Goal: Information Seeking & Learning: Learn about a topic

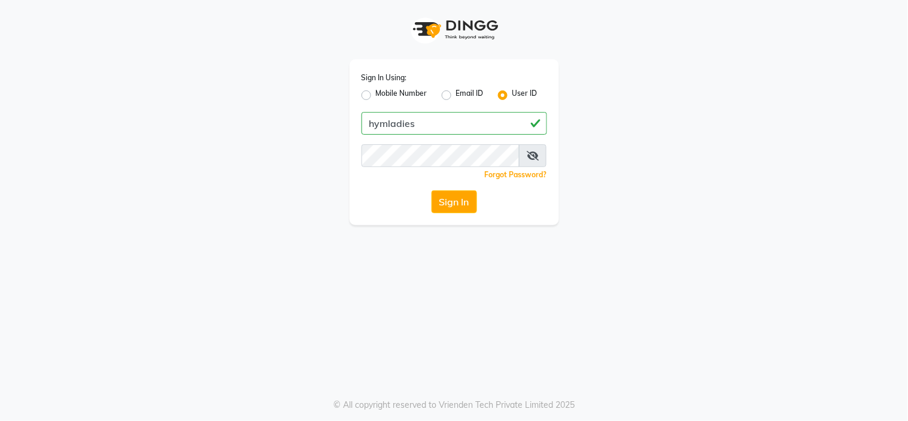
type input "hymladies"
click at [464, 203] on button "Sign In" at bounding box center [453, 201] width 45 height 23
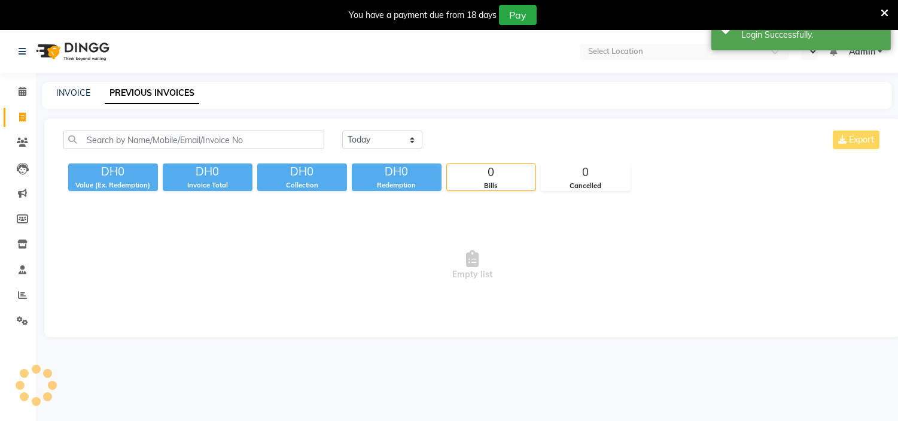
select select "en"
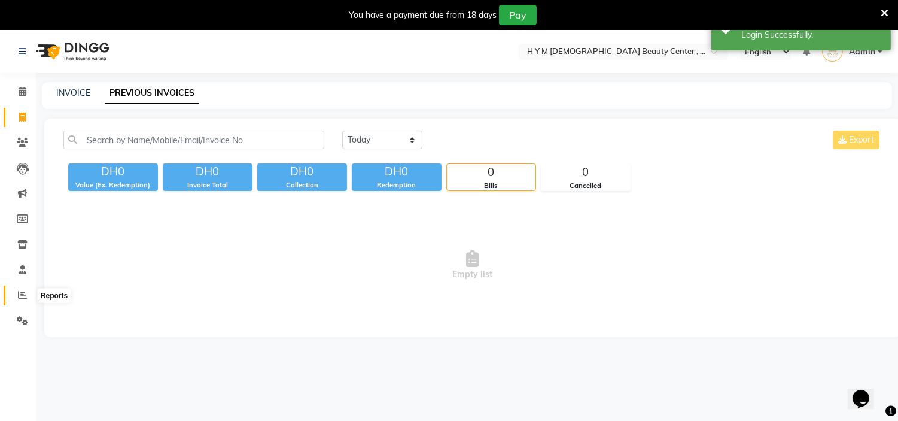
click at [15, 295] on span at bounding box center [22, 295] width 21 height 14
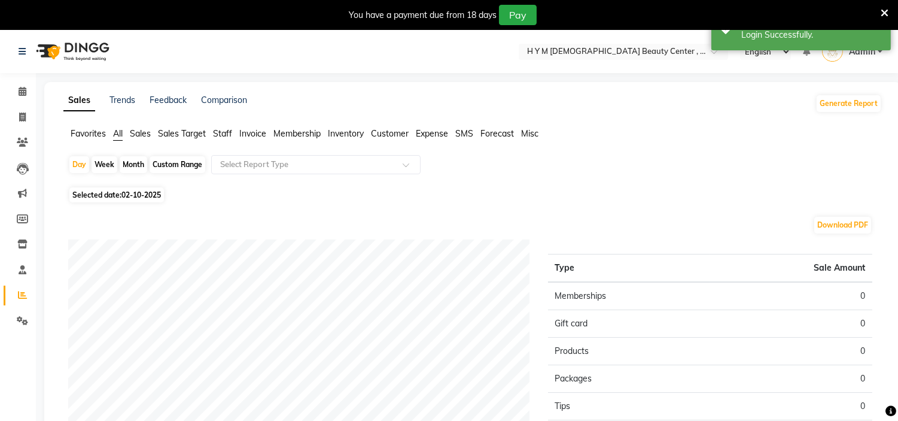
click at [136, 159] on div "Month" at bounding box center [134, 164] width 28 height 17
select select "10"
select select "2025"
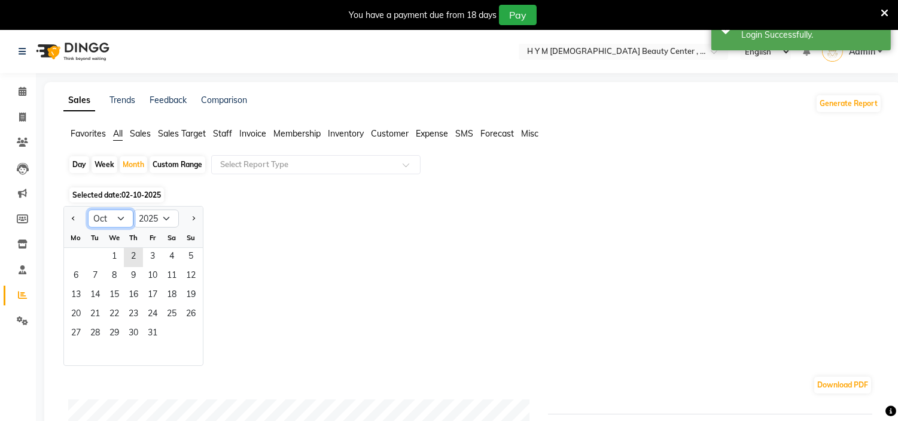
click at [108, 219] on select "Jan Feb Mar Apr May Jun [DATE] Aug Sep Oct Nov Dec" at bounding box center [110, 218] width 45 height 18
select select "9"
click at [88, 209] on select "Jan Feb Mar Apr May Jun [DATE] Aug Sep Oct Nov Dec" at bounding box center [110, 218] width 45 height 18
click at [83, 260] on span "1" at bounding box center [75, 257] width 19 height 19
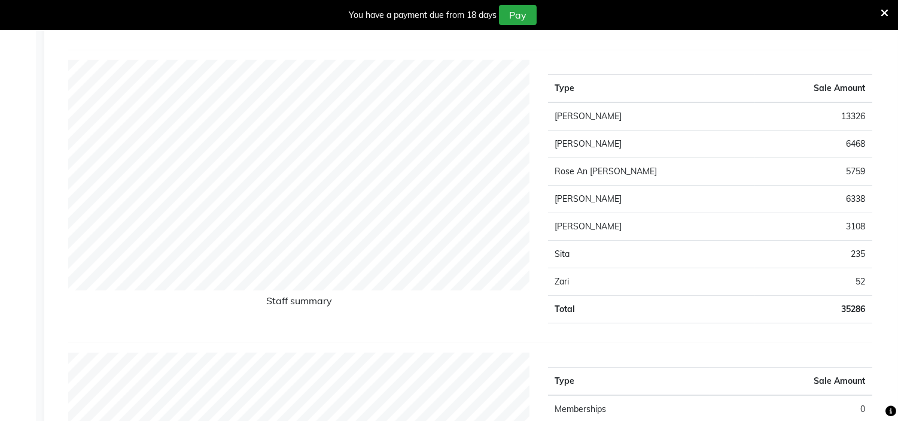
scroll to position [66, 0]
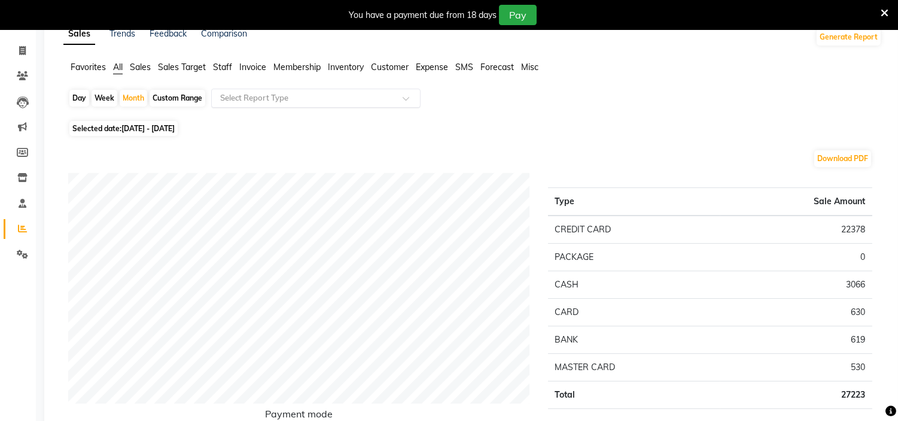
click at [338, 92] on input "text" at bounding box center [304, 98] width 172 height 12
type input "a"
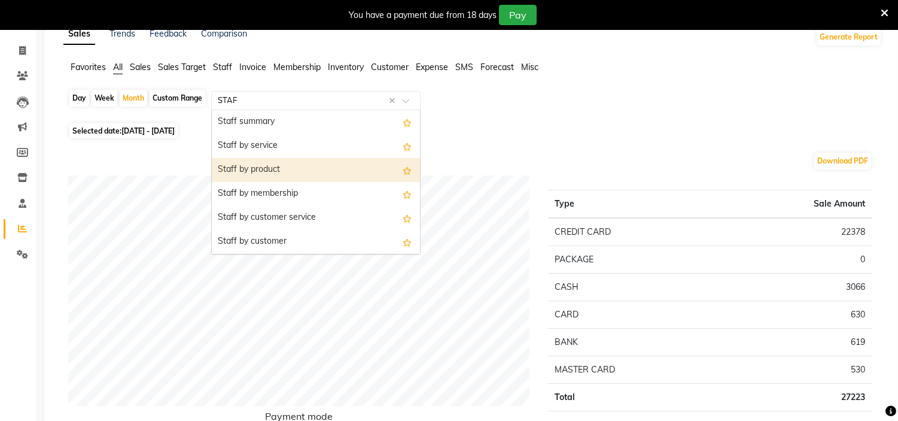
type input "STAFF"
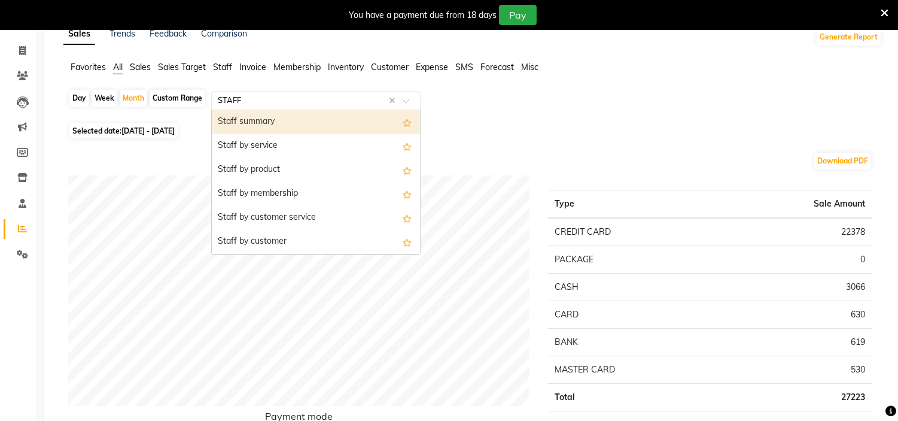
click at [260, 118] on div "Staff summary" at bounding box center [316, 122] width 208 height 24
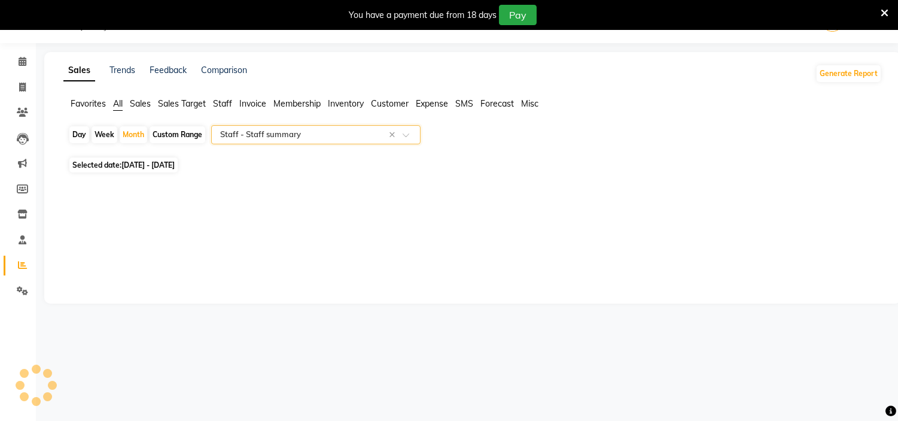
select select "full_report"
select select "pdf"
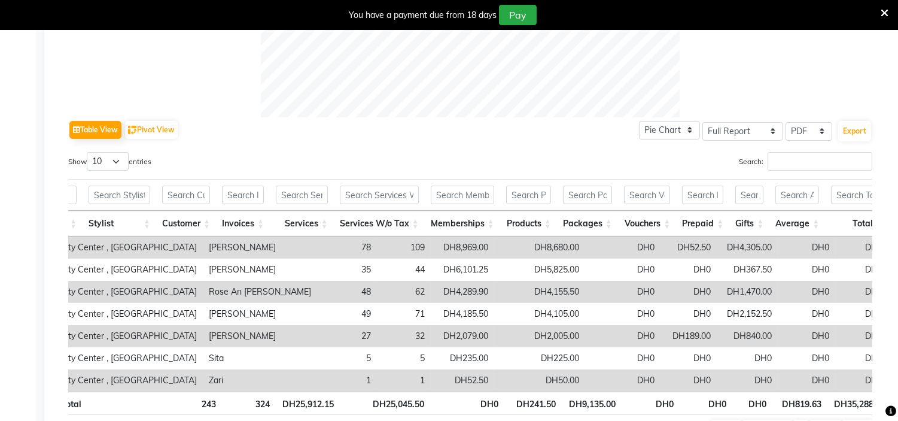
scroll to position [0, 0]
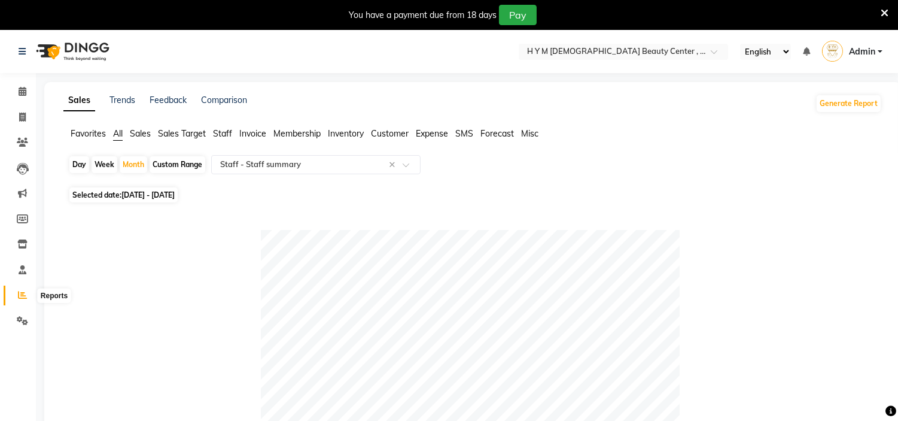
click at [26, 296] on icon at bounding box center [22, 294] width 9 height 9
click at [136, 194] on span "[DATE] - [DATE]" at bounding box center [147, 194] width 53 height 9
select select "9"
select select "2025"
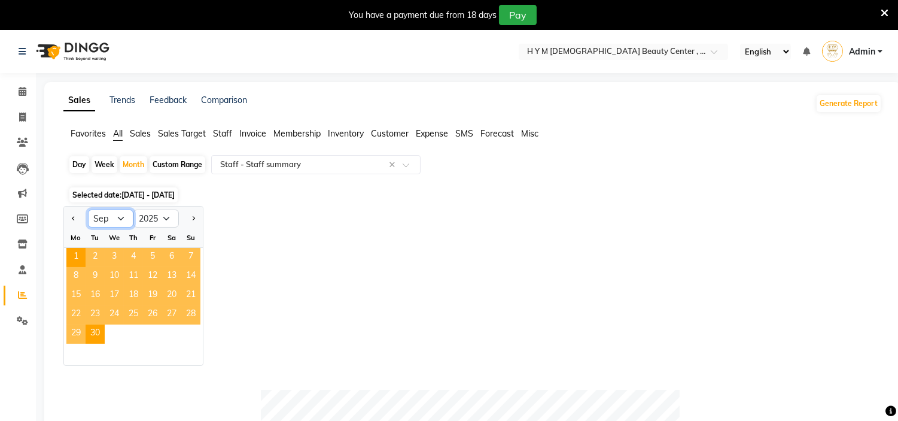
click at [122, 219] on select "Jan Feb Mar Apr May Jun [DATE] Aug Sep Oct Nov Dec" at bounding box center [110, 218] width 45 height 18
select select "8"
click at [88, 209] on select "Jan Feb Mar Apr May Jun [DATE] Aug Sep Oct Nov Dec" at bounding box center [110, 218] width 45 height 18
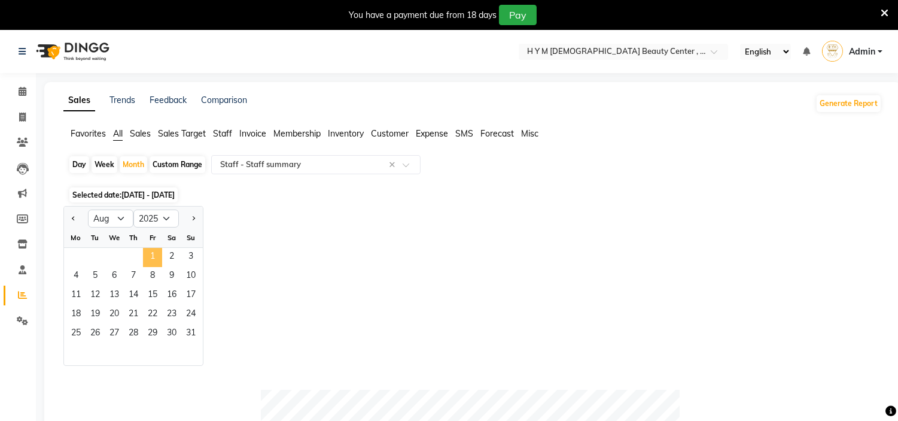
click at [156, 249] on span "1" at bounding box center [152, 257] width 19 height 19
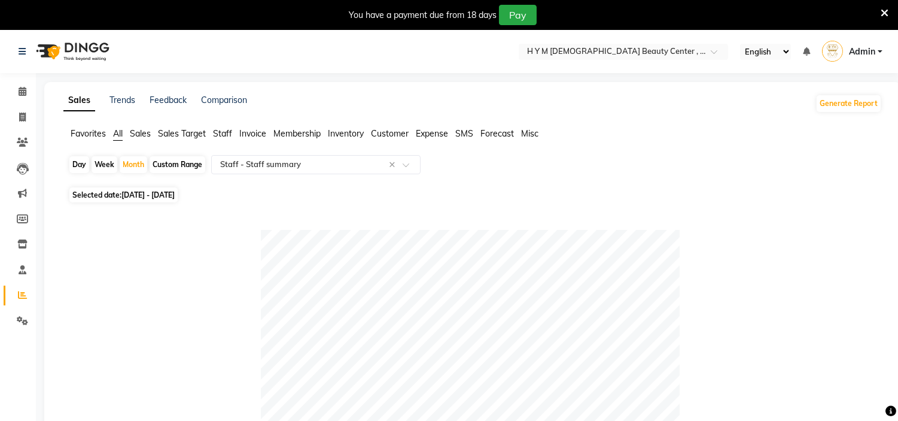
click at [175, 196] on span "[DATE] - [DATE]" at bounding box center [147, 194] width 53 height 9
select select "8"
select select "2025"
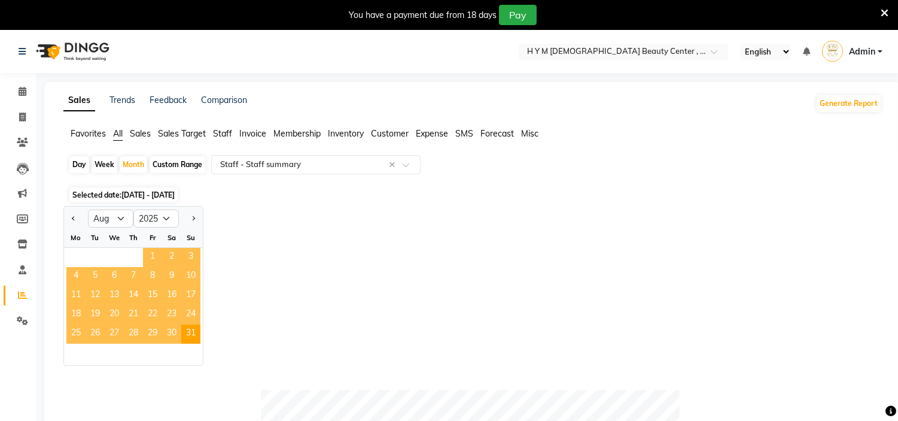
click at [144, 255] on span "1" at bounding box center [152, 257] width 19 height 19
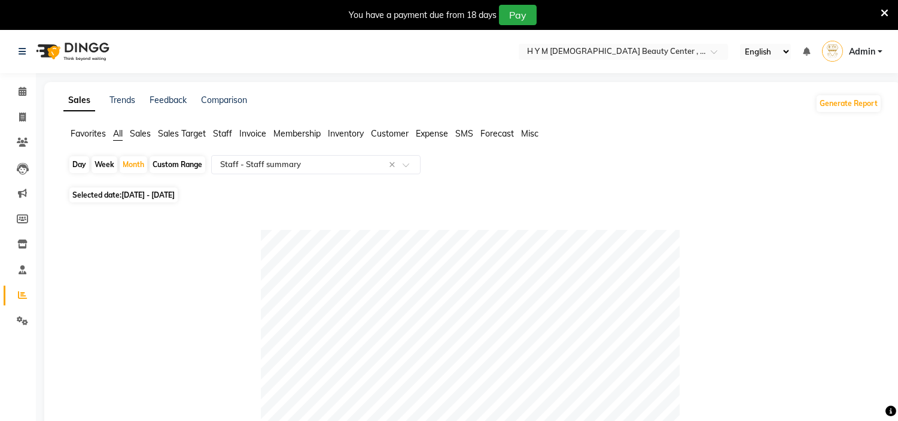
click at [21, 166] on icon at bounding box center [23, 169] width 12 height 12
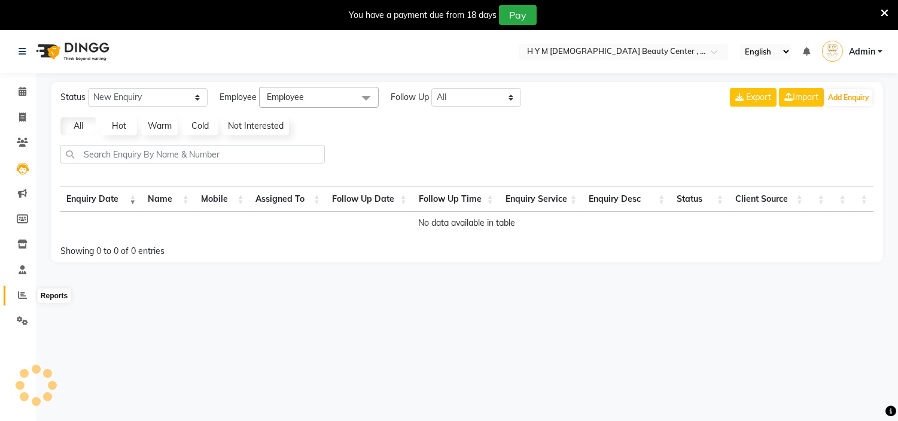
click at [19, 299] on icon at bounding box center [22, 294] width 9 height 9
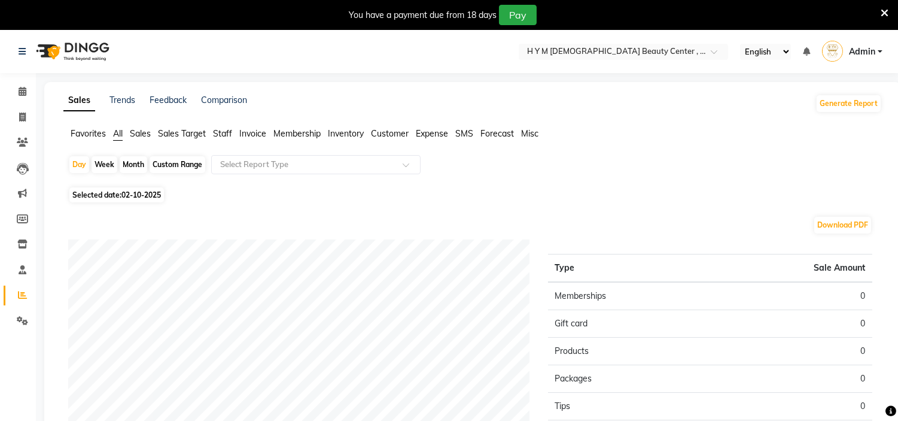
click at [144, 168] on div "Month" at bounding box center [134, 164] width 28 height 17
select select "10"
select select "2025"
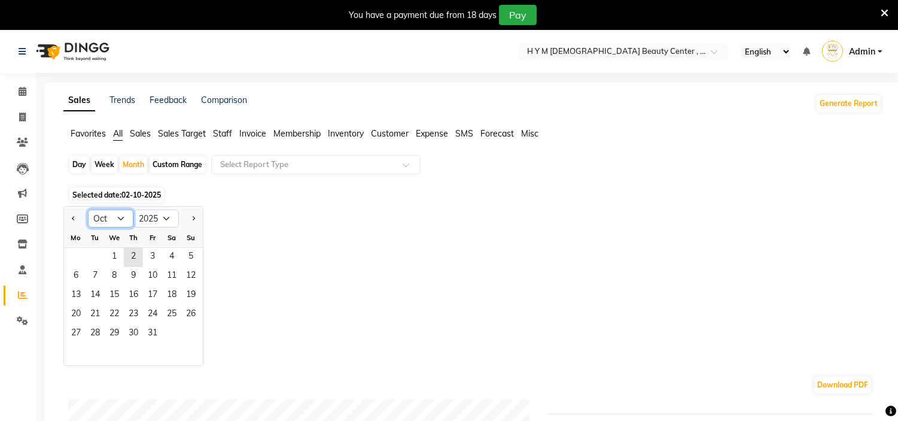
click at [127, 213] on select "Jan Feb Mar Apr May Jun [DATE] Aug Sep Oct Nov Dec" at bounding box center [110, 218] width 45 height 18
select select "8"
click at [88, 209] on select "Jan Feb Mar Apr May Jun [DATE] Aug Sep Oct Nov Dec" at bounding box center [110, 218] width 45 height 18
click at [159, 253] on span "1" at bounding box center [152, 257] width 19 height 19
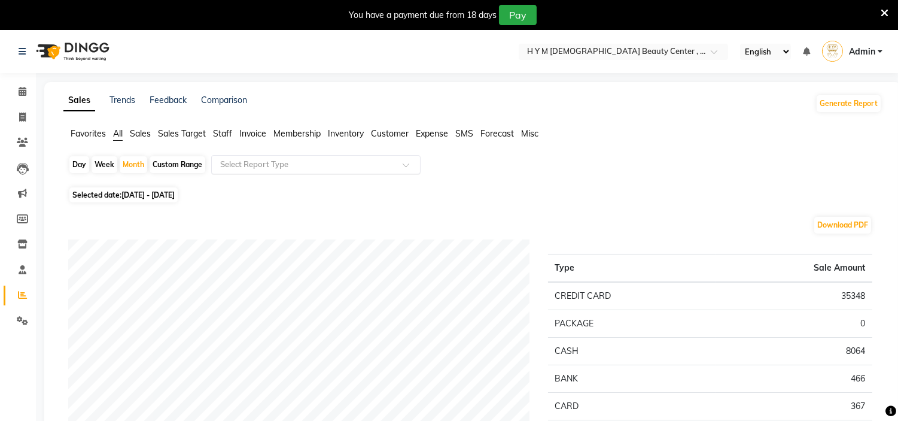
click at [259, 164] on input "text" at bounding box center [304, 165] width 172 height 12
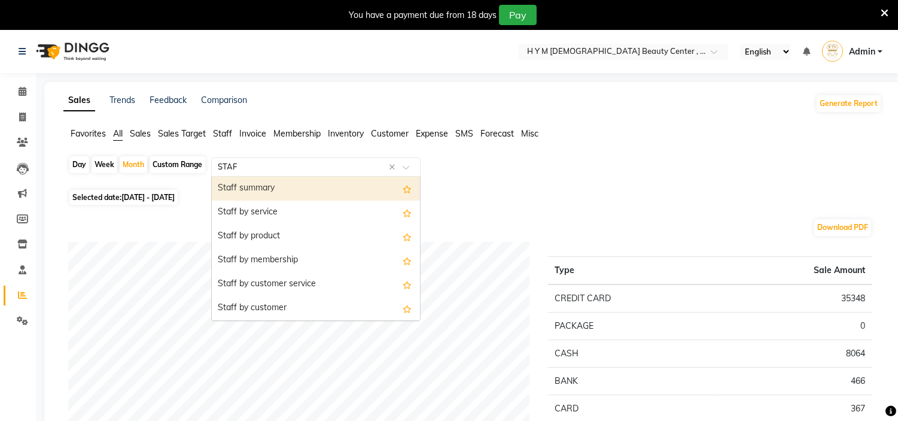
type input "STAFF"
click at [269, 194] on div "Staff summary" at bounding box center [316, 189] width 208 height 24
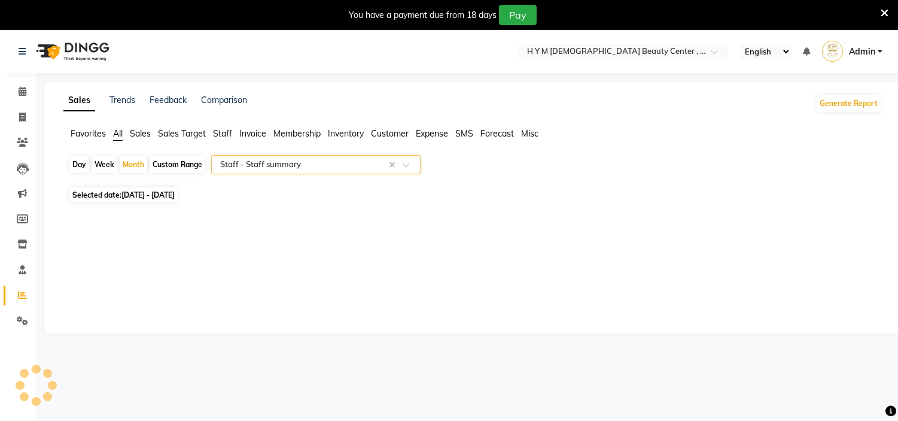
select select "full_report"
select select "pdf"
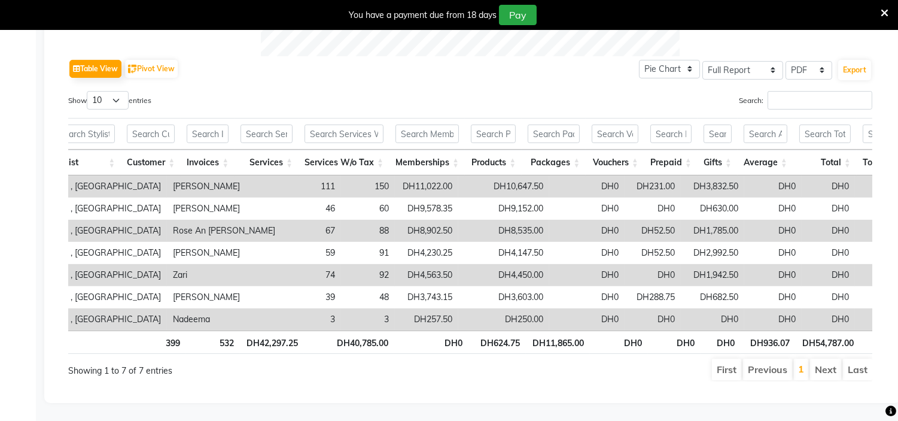
scroll to position [0, 219]
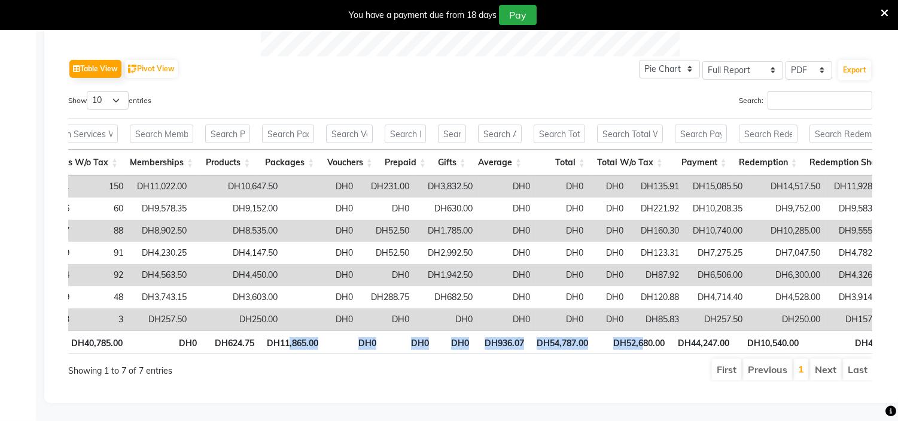
drag, startPoint x: 643, startPoint y: 335, endPoint x: 217, endPoint y: 316, distance: 426.4
click at [277, 335] on tr "Total 399 532 DH42,297.25 DH40,785.00 DH0 DH624.75 DH11,865.00 DH0 DH0 DH0 DH93…" at bounding box center [290, 341] width 1344 height 23
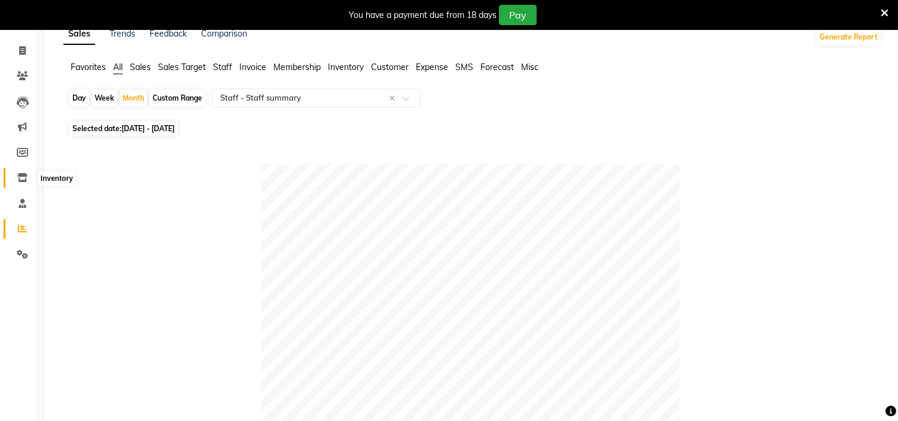
click at [19, 180] on icon at bounding box center [22, 177] width 10 height 9
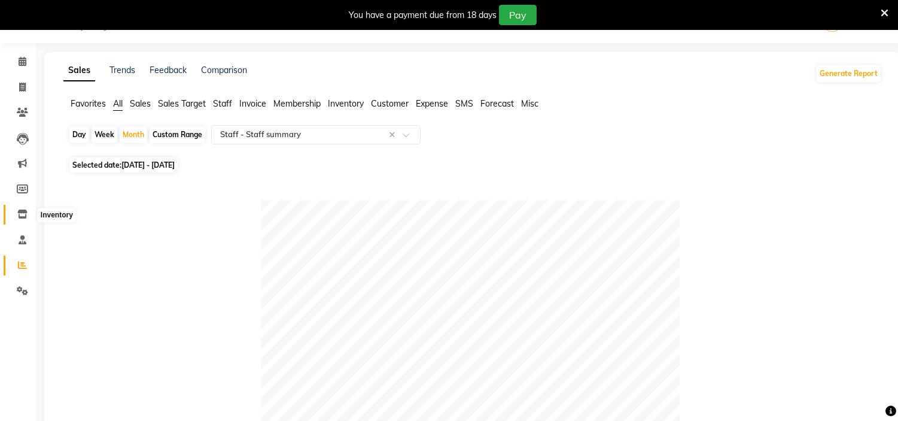
select select
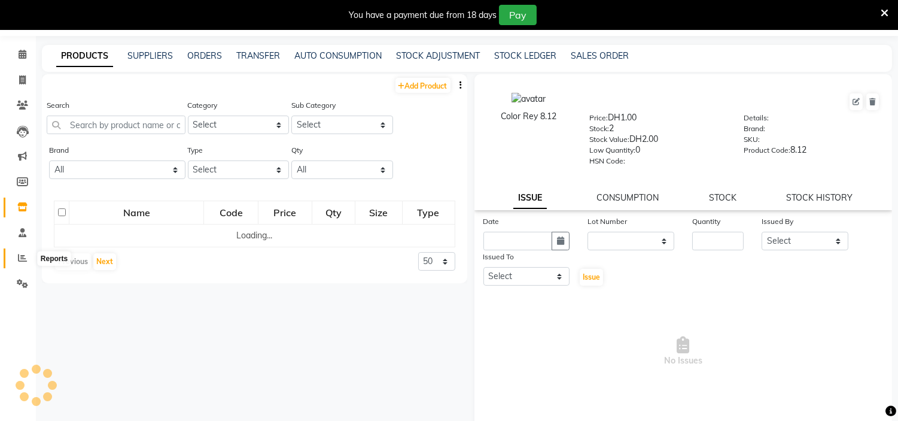
drag, startPoint x: 27, startPoint y: 224, endPoint x: 57, endPoint y: 201, distance: 37.9
click at [27, 224] on ul "Calendar Invoice Clients Leads Marketing Members Inventory Staff Reports Settin…" at bounding box center [18, 172] width 36 height 260
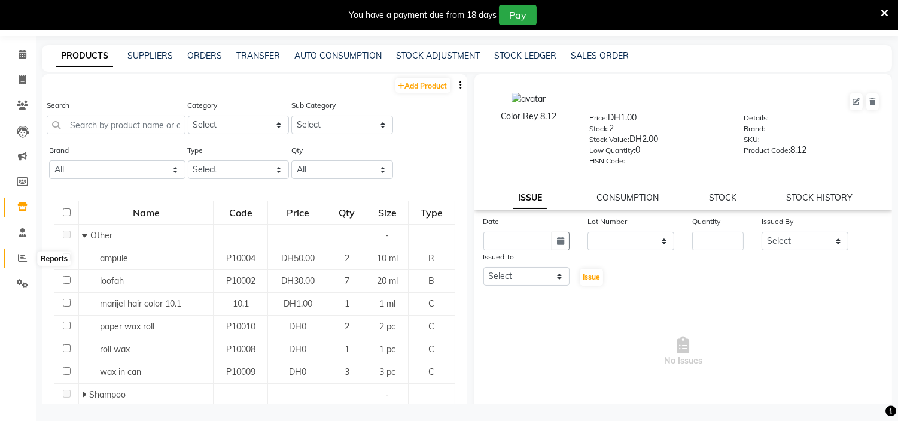
click at [20, 260] on icon at bounding box center [22, 257] width 9 height 9
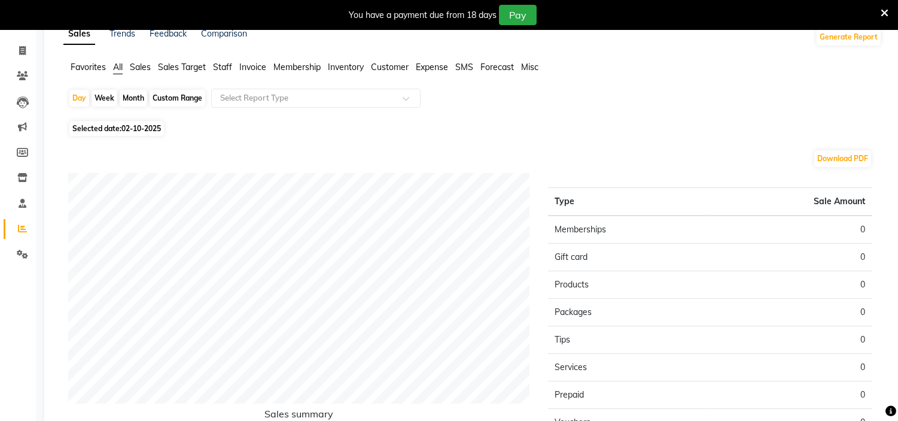
drag, startPoint x: 130, startPoint y: 98, endPoint x: 130, endPoint y: 111, distance: 13.2
click at [129, 99] on div "Month" at bounding box center [134, 98] width 28 height 17
select select "10"
select select "2025"
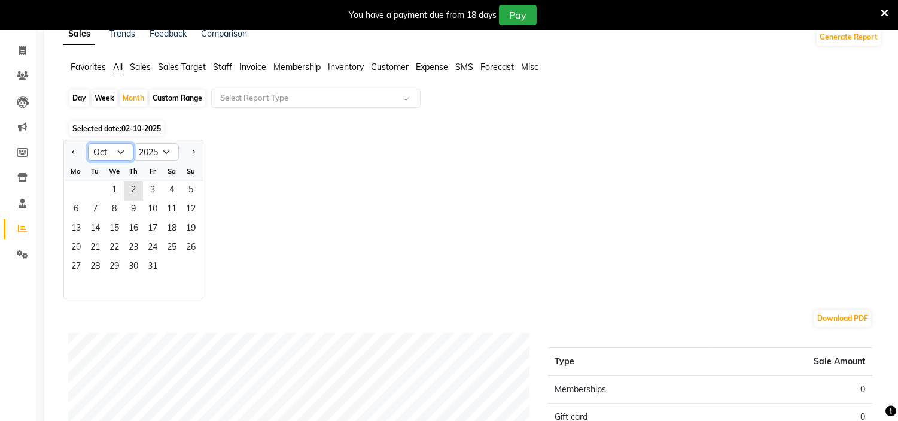
click at [118, 151] on select "Jan Feb Mar Apr May Jun [DATE] Aug Sep Oct Nov Dec" at bounding box center [110, 152] width 45 height 18
select select "7"
click at [88, 143] on select "Jan Feb Mar Apr May Jun [DATE] Aug Sep Oct Nov Dec" at bounding box center [110, 152] width 45 height 18
click at [102, 189] on span "1" at bounding box center [95, 190] width 19 height 19
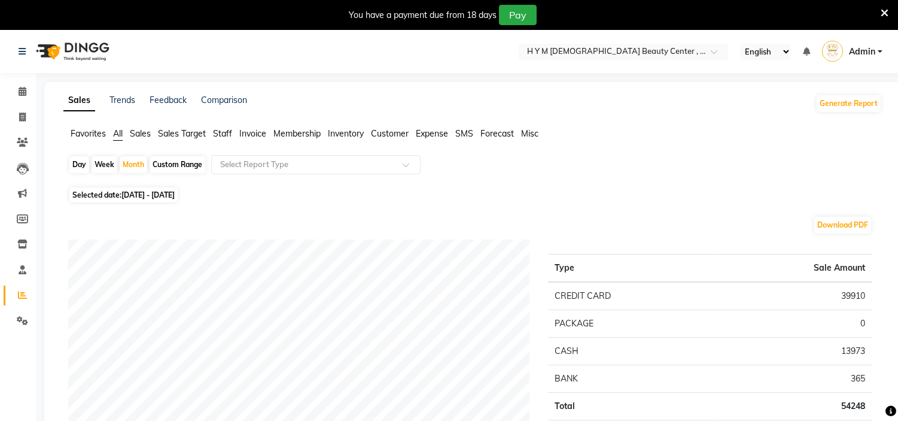
click at [175, 194] on span "[DATE] - [DATE]" at bounding box center [147, 194] width 53 height 9
select select "7"
select select "2025"
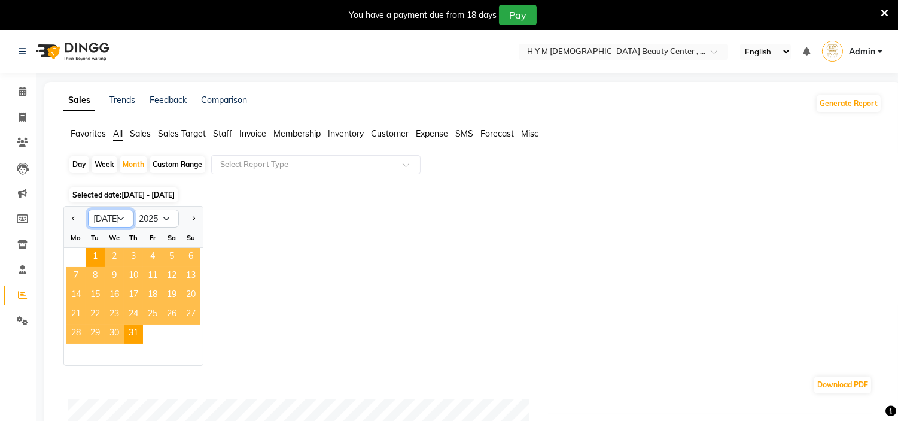
click at [118, 213] on select "Jan Feb Mar Apr May Jun [DATE] Aug Sep Oct Nov Dec" at bounding box center [110, 218] width 45 height 18
click at [190, 166] on div "Custom Range" at bounding box center [178, 164] width 56 height 17
select select "7"
select select "2025"
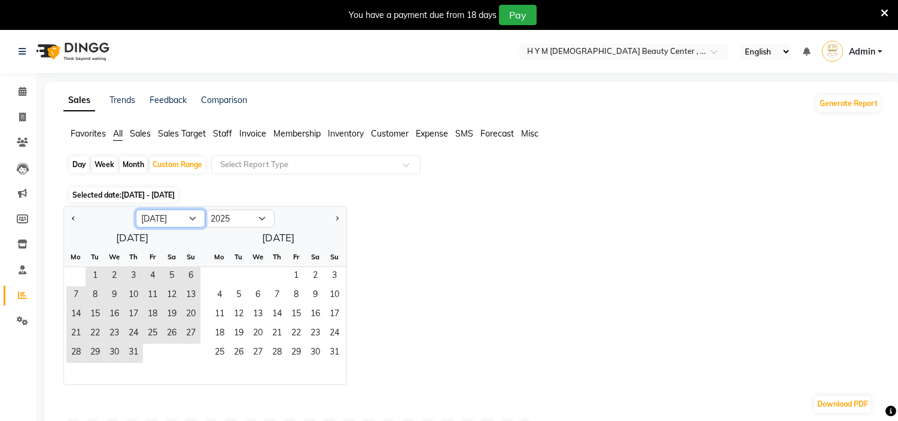
click at [165, 217] on select "Jan Feb Mar Apr May Jun [DATE] Aug Sep Oct Nov Dec" at bounding box center [170, 218] width 69 height 18
click at [136, 209] on select "Jan Feb Mar Apr May Jun [DATE] Aug Sep Oct Nov Dec" at bounding box center [170, 218] width 69 height 18
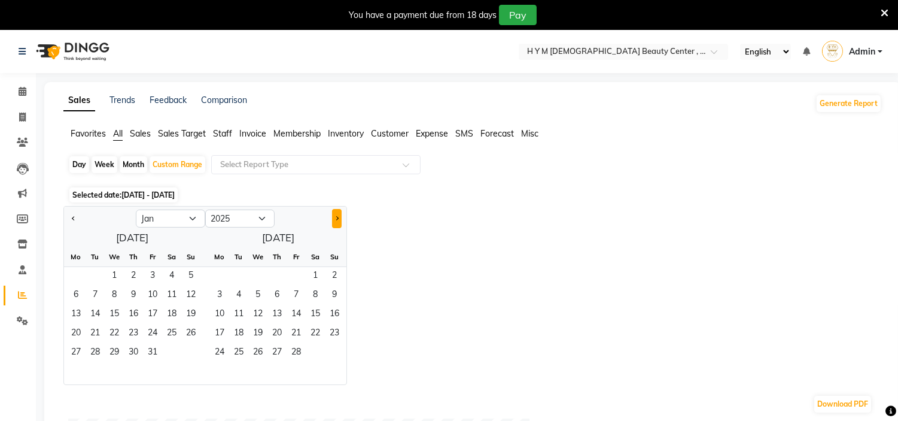
click at [337, 217] on span "Next month" at bounding box center [336, 217] width 4 height 4
click at [168, 219] on select "Jan Feb Mar Apr May Jun [DATE] Aug Sep Oct Nov Dec" at bounding box center [170, 218] width 69 height 18
click at [136, 209] on select "Jan Feb Mar Apr May Jun [DATE] Aug Sep Oct Nov Dec" at bounding box center [170, 218] width 69 height 18
click at [114, 270] on span "1" at bounding box center [114, 276] width 19 height 19
click at [341, 220] on button "Next month" at bounding box center [337, 218] width 10 height 19
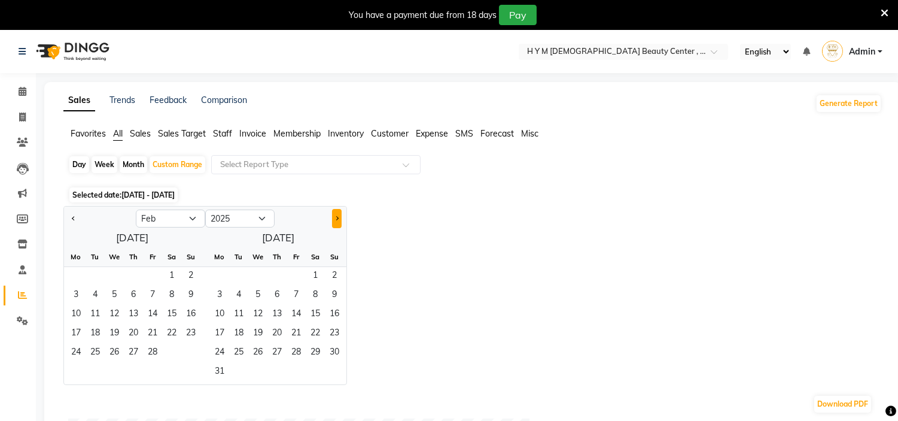
click at [341, 220] on button "Next month" at bounding box center [337, 218] width 10 height 19
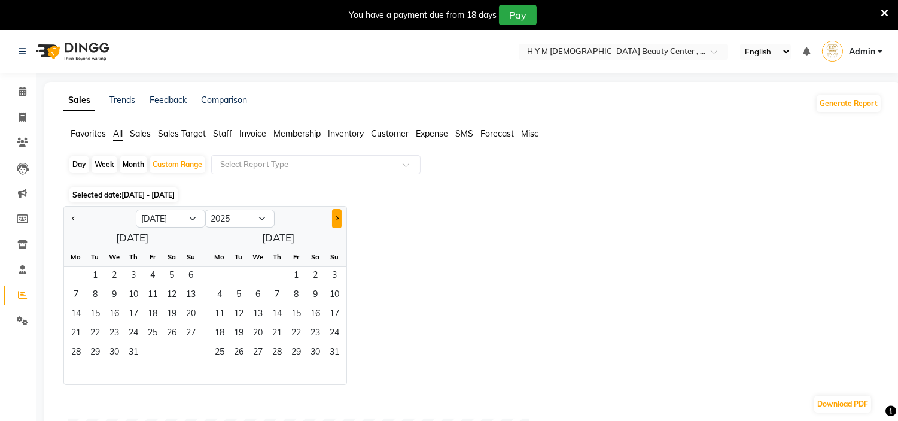
click at [341, 220] on button "Next month" at bounding box center [337, 218] width 10 height 19
select select "8"
click at [246, 347] on span "30" at bounding box center [238, 352] width 19 height 19
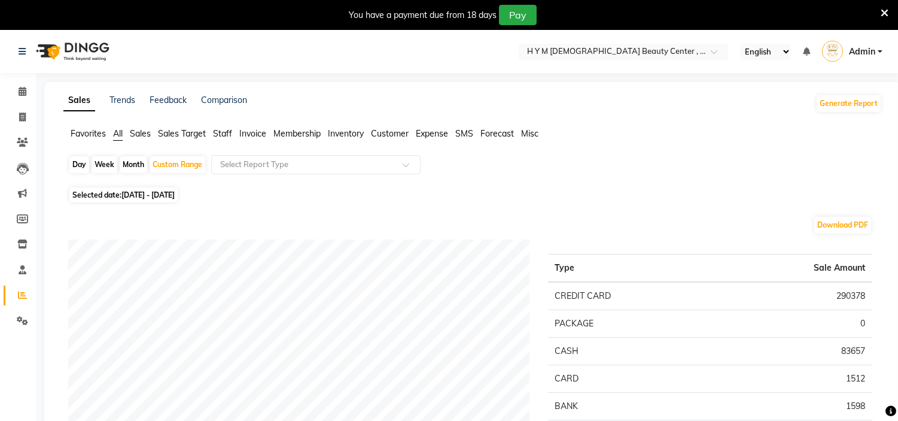
click at [145, 188] on span "Selected date: [DATE] - [DATE]" at bounding box center [123, 194] width 108 height 15
select select "2025"
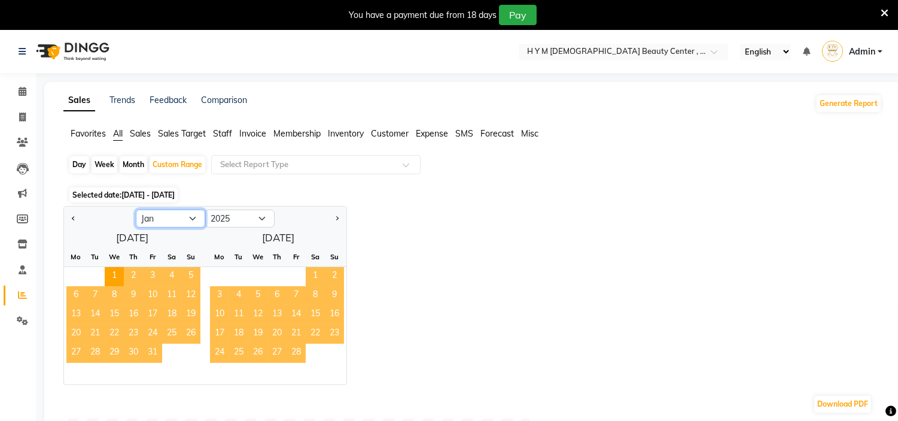
click at [164, 219] on select "Jan Feb Mar Apr May Jun [DATE] Aug Sep Oct Nov Dec" at bounding box center [170, 218] width 69 height 18
click at [620, 194] on div "Selected date: [DATE] - [DATE]" at bounding box center [475, 194] width 814 height 13
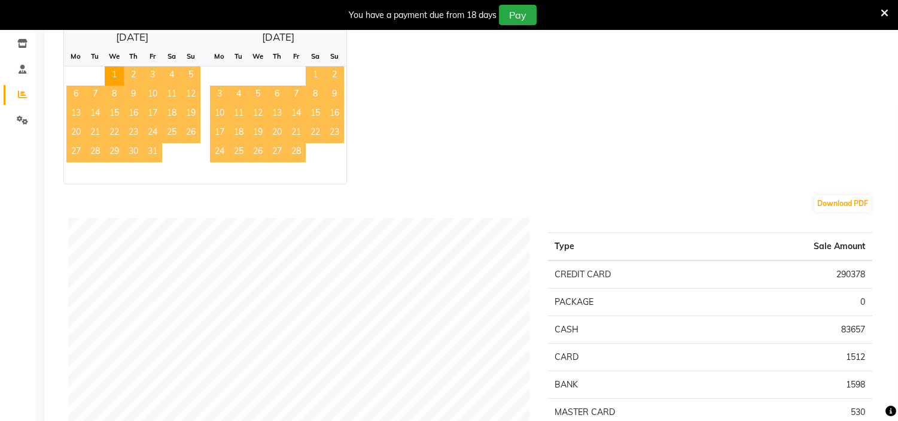
scroll to position [332, 0]
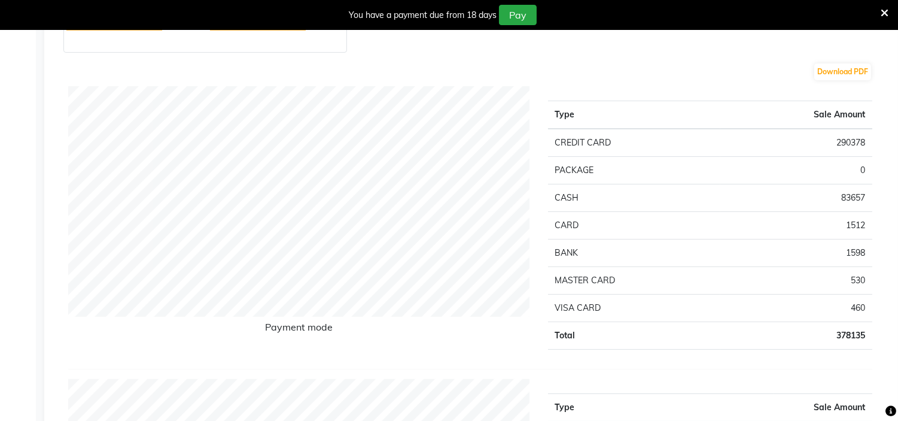
click at [839, 329] on td "378135" at bounding box center [796, 336] width 152 height 28
click at [589, 68] on div "Download PDF" at bounding box center [470, 71] width 804 height 19
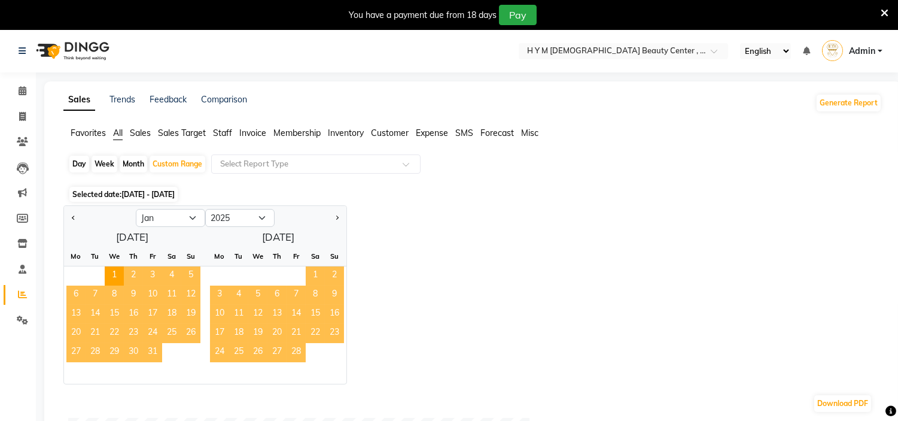
scroll to position [0, 0]
click at [175, 215] on select "Jan Feb Mar Apr May Jun [DATE] Aug Sep Oct Nov Dec" at bounding box center [170, 218] width 69 height 18
click at [136, 209] on select "Jan Feb Mar Apr May Jun [DATE] Aug Sep Oct Nov Dec" at bounding box center [170, 218] width 69 height 18
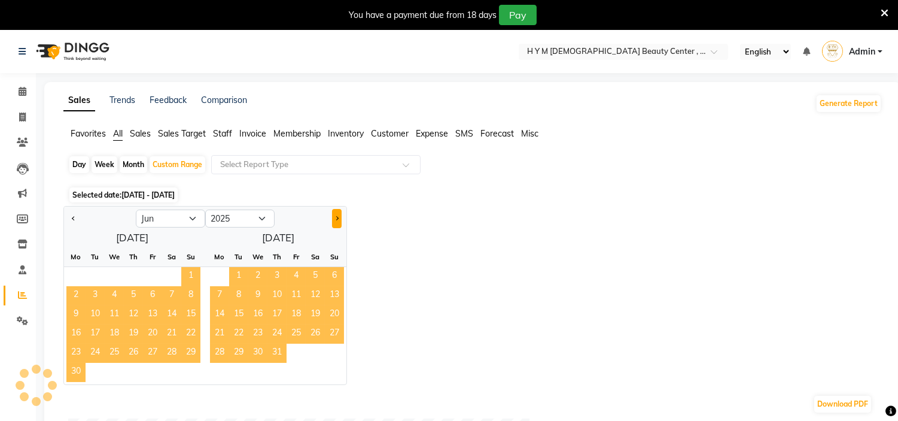
click at [333, 217] on button "Next month" at bounding box center [337, 218] width 10 height 19
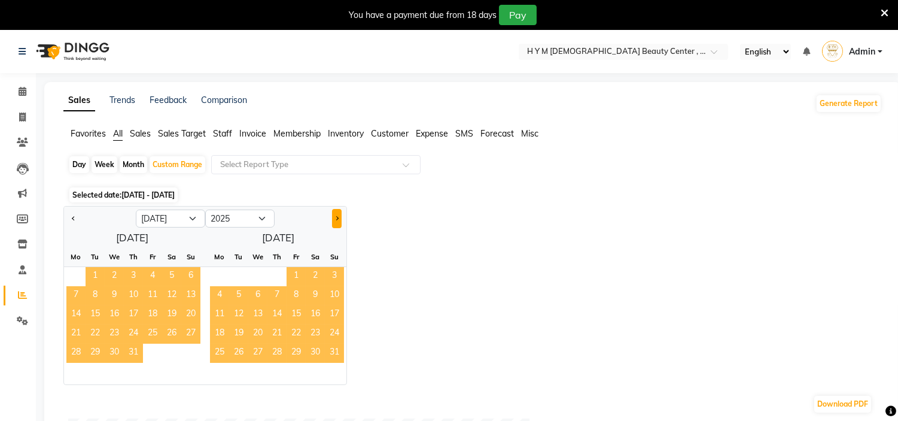
click at [333, 217] on button "Next month" at bounding box center [337, 218] width 10 height 19
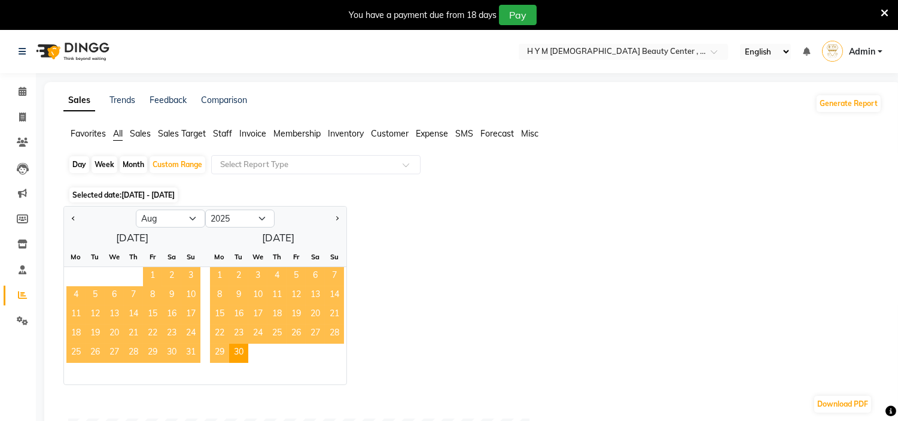
click at [190, 351] on span "31" at bounding box center [190, 352] width 19 height 19
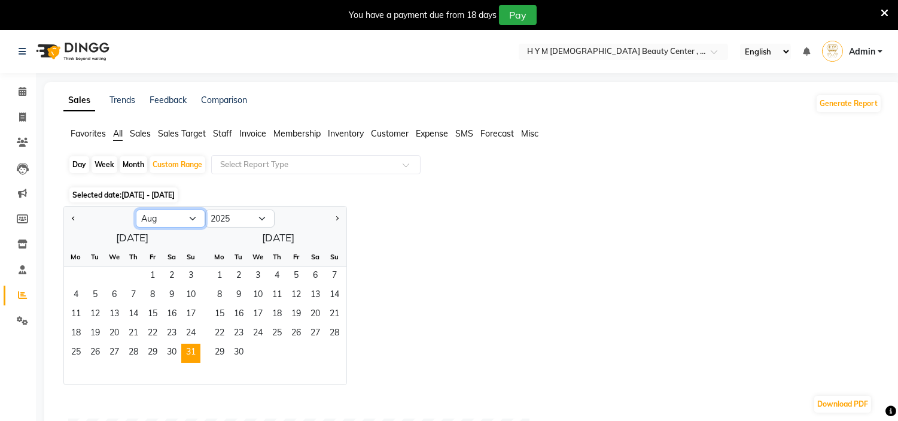
click at [177, 218] on select "Jan Feb Mar Apr May Jun [DATE] Aug Sep Oct Nov Dec" at bounding box center [170, 218] width 69 height 18
click at [136, 209] on select "Jan Feb Mar Apr May Jun [DATE] Aug Sep Oct Nov Dec" at bounding box center [170, 218] width 69 height 18
click at [197, 270] on span "1" at bounding box center [190, 276] width 19 height 19
click at [332, 220] on button "Next month" at bounding box center [337, 218] width 10 height 19
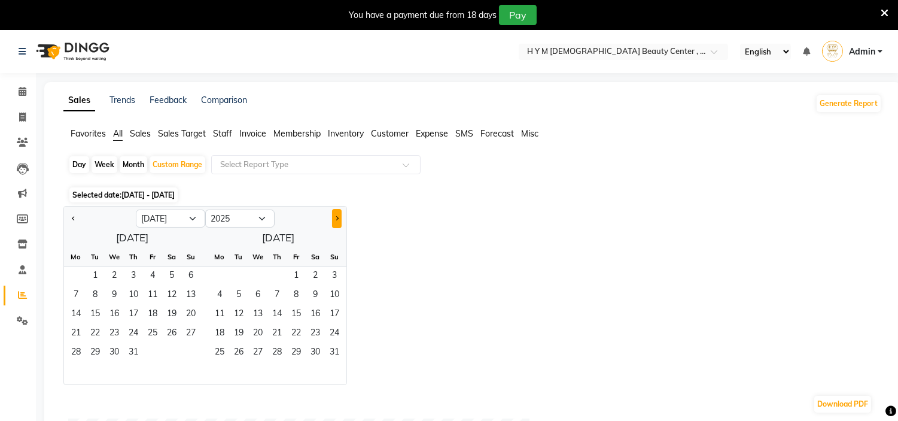
select select "8"
click at [188, 355] on span "31" at bounding box center [190, 352] width 19 height 19
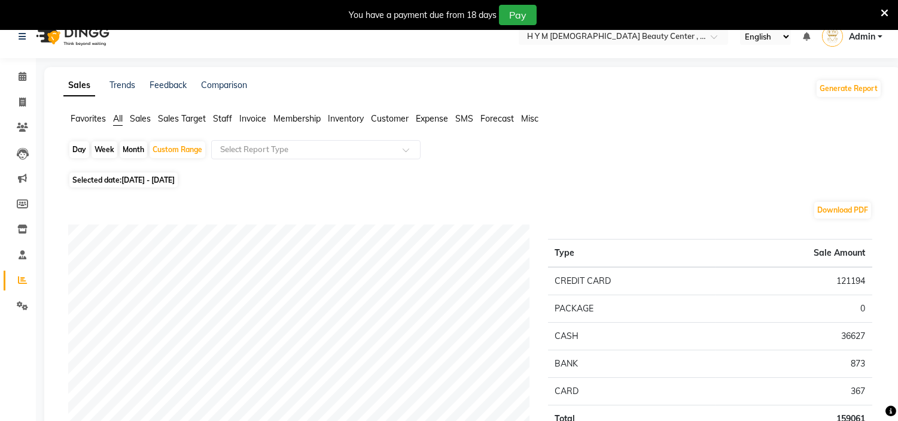
scroll to position [66, 0]
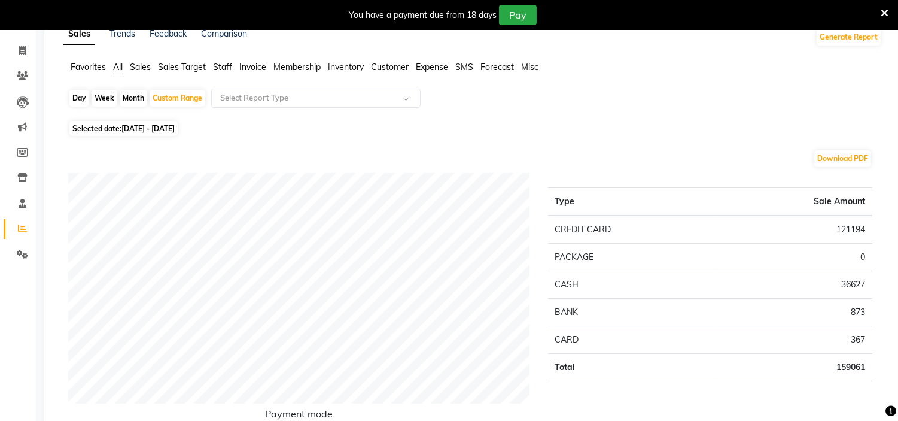
click at [141, 100] on div "Month" at bounding box center [134, 98] width 28 height 17
select select "6"
select select "2025"
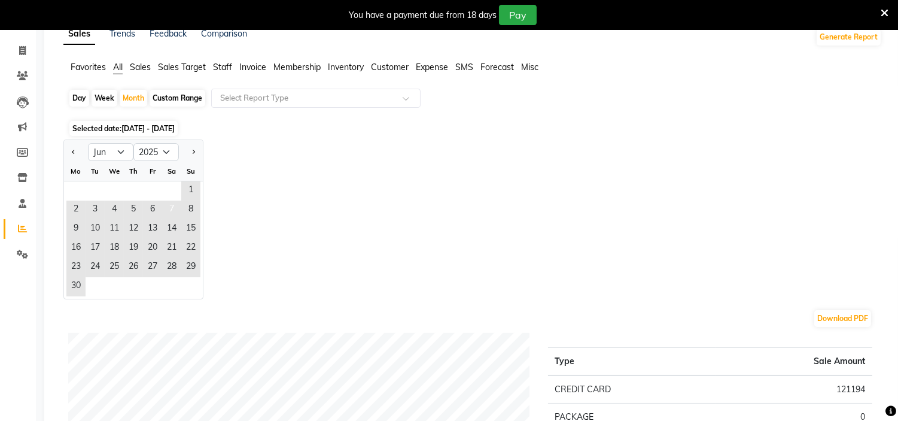
drag, startPoint x: 121, startPoint y: 183, endPoint x: 172, endPoint y: 214, distance: 59.3
click at [127, 196] on div "1" at bounding box center [133, 190] width 139 height 19
drag, startPoint x: 145, startPoint y: 182, endPoint x: 127, endPoint y: 171, distance: 21.2
click at [145, 182] on div "1" at bounding box center [133, 190] width 139 height 19
click at [183, 190] on span "1" at bounding box center [190, 190] width 19 height 19
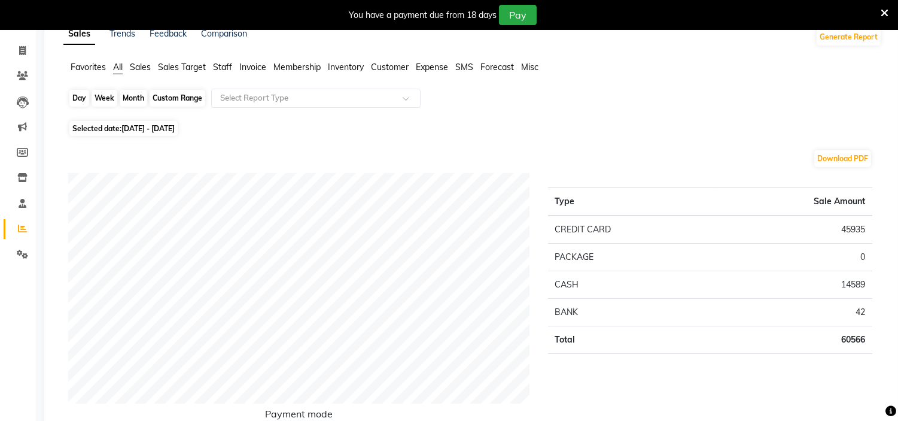
click at [133, 95] on div "Month" at bounding box center [134, 98] width 28 height 17
select select "6"
select select "2025"
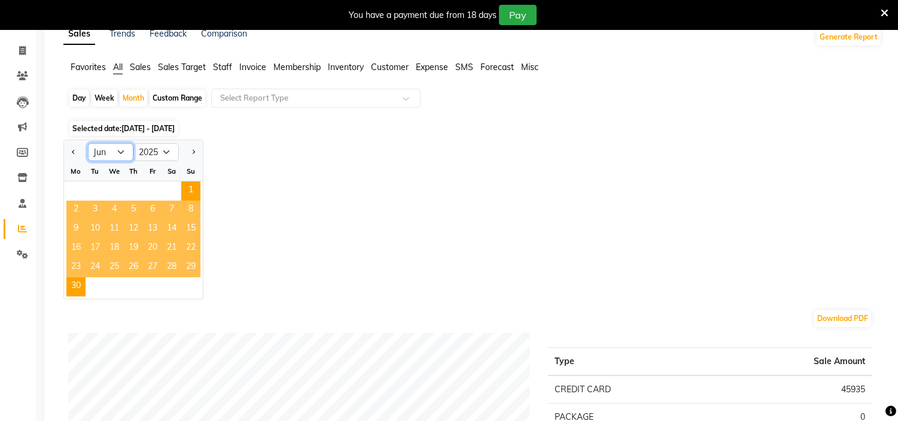
click at [124, 153] on select "Jan Feb Mar Apr May Jun [DATE] Aug Sep Oct Nov Dec" at bounding box center [110, 152] width 45 height 18
